Goal: Task Accomplishment & Management: Manage account settings

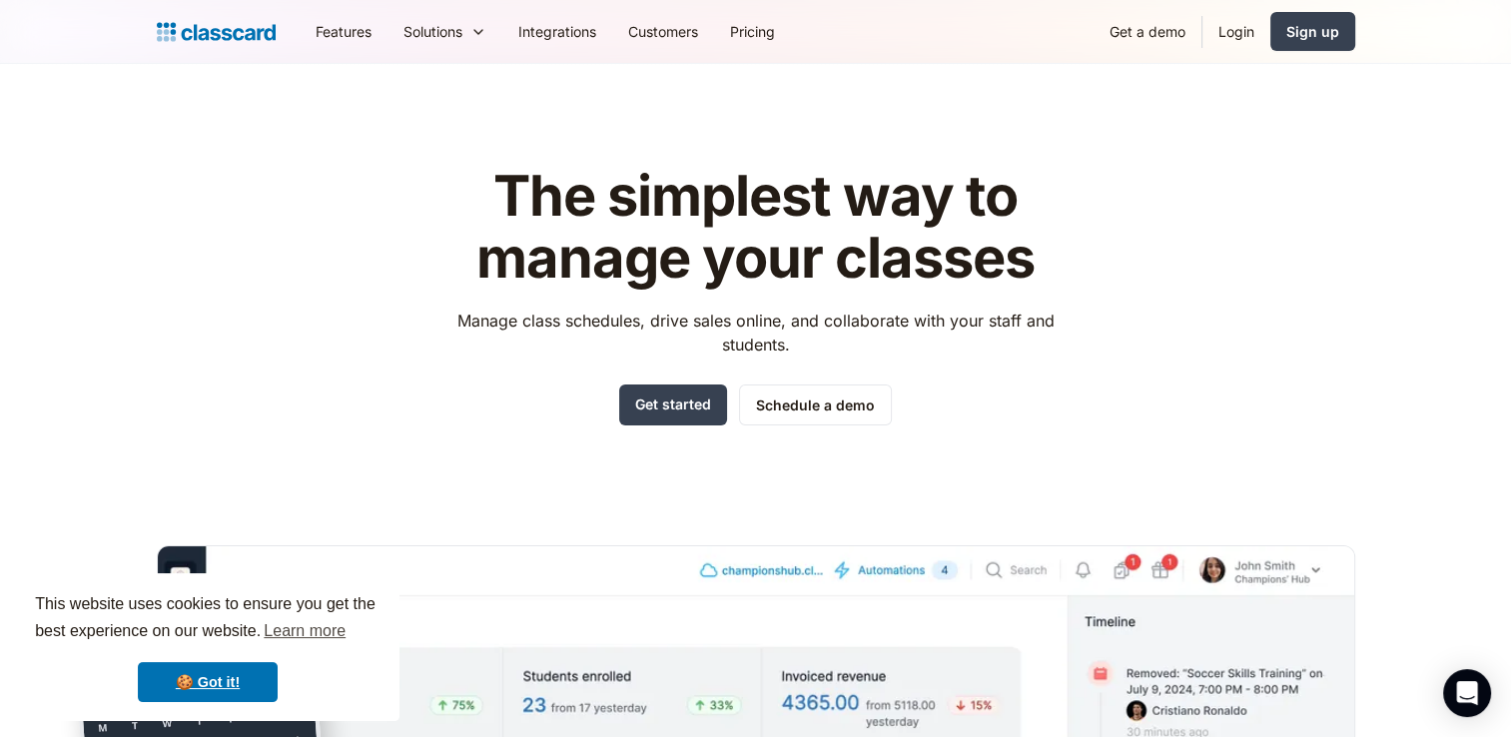
click at [1318, 125] on header "The simplest way to manage your classes Manage class schedules, drive sales onl…" at bounding box center [755, 569] width 1511 height 1010
click at [6, 396] on header "The simplest way to manage your classes Manage class schedules, drive sales onl…" at bounding box center [755, 569] width 1511 height 1010
click at [1244, 45] on link "Login" at bounding box center [1237, 31] width 68 height 45
